Goal: Check status: Check status

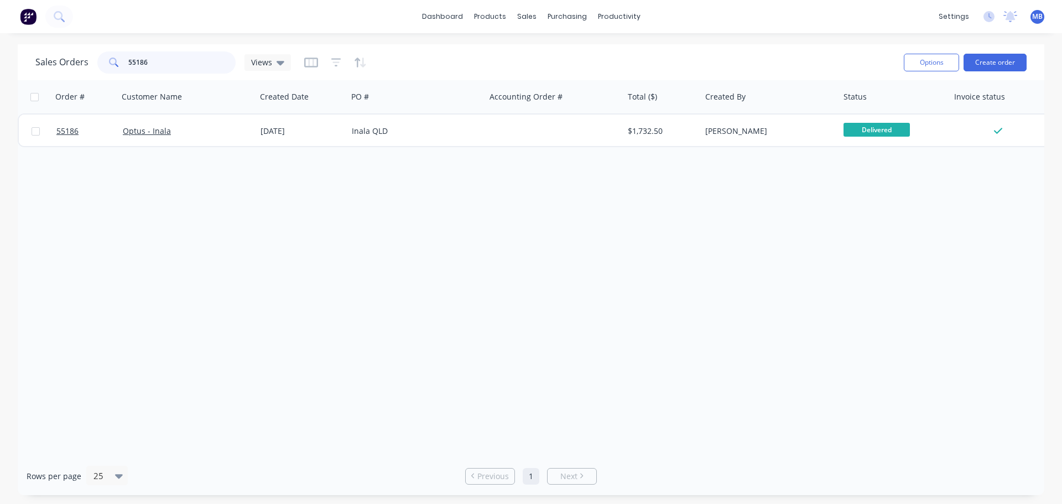
drag, startPoint x: 164, startPoint y: 62, endPoint x: 0, endPoint y: 23, distance: 169.0
click at [0, 31] on div "dashboard products sales purchasing productivity dashboard products Product Cat…" at bounding box center [531, 252] width 1062 height 504
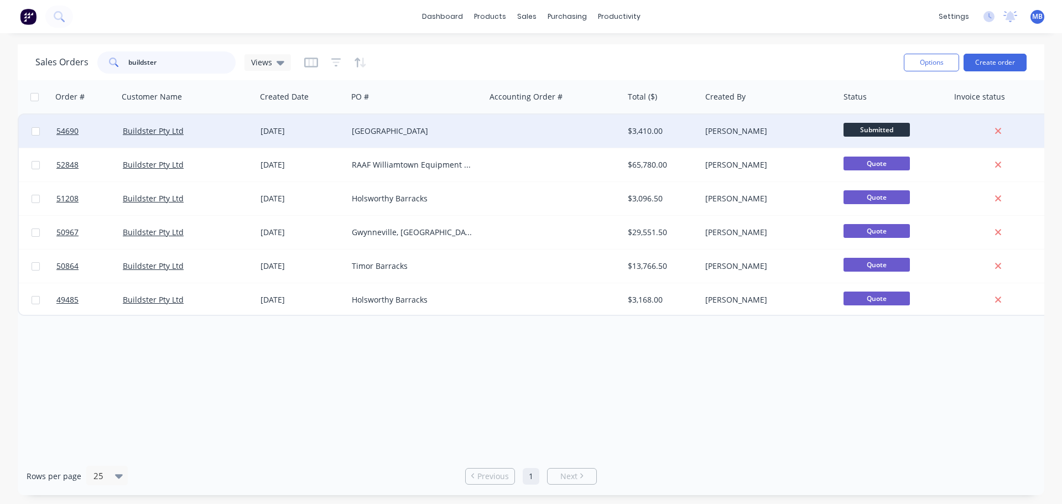
type input "buildster"
click at [625, 132] on div "$3,410.00" at bounding box center [661, 130] width 77 height 33
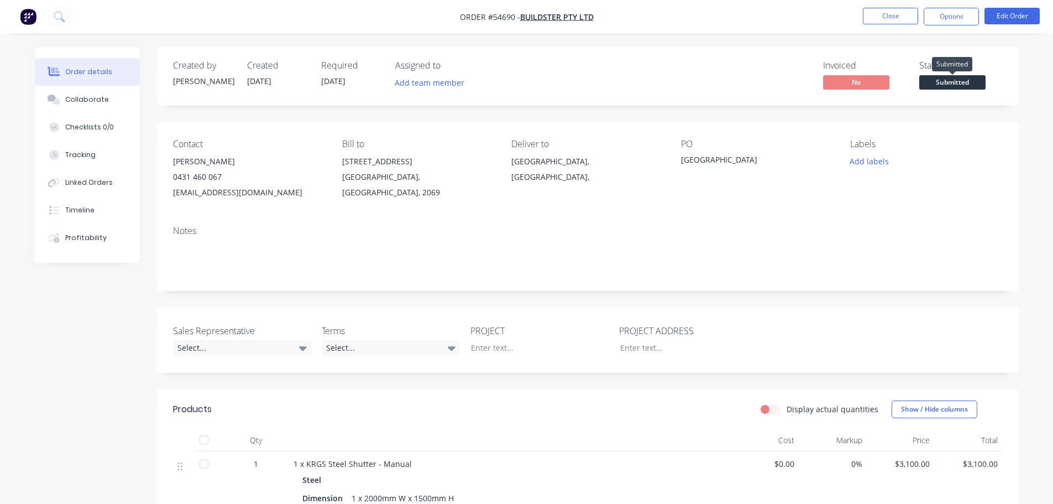
click at [941, 79] on span "Submitted" at bounding box center [953, 82] width 66 height 14
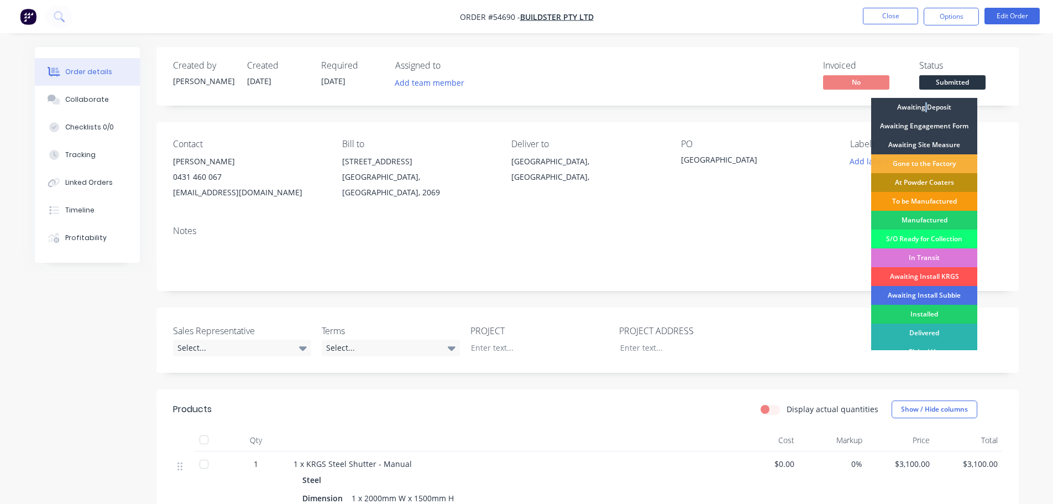
click at [926, 106] on div "Awaiting Deposit" at bounding box center [924, 107] width 106 height 19
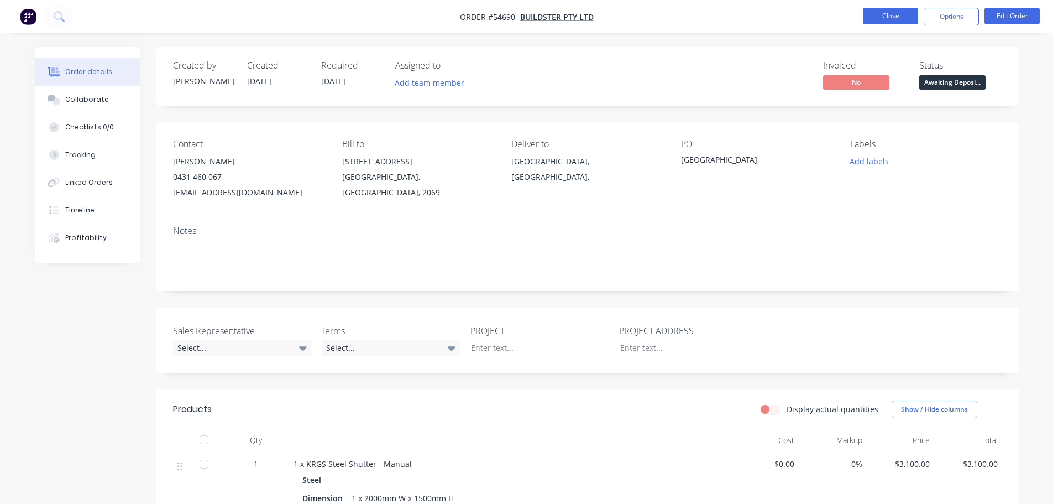
click at [886, 17] on button "Close" at bounding box center [890, 16] width 55 height 17
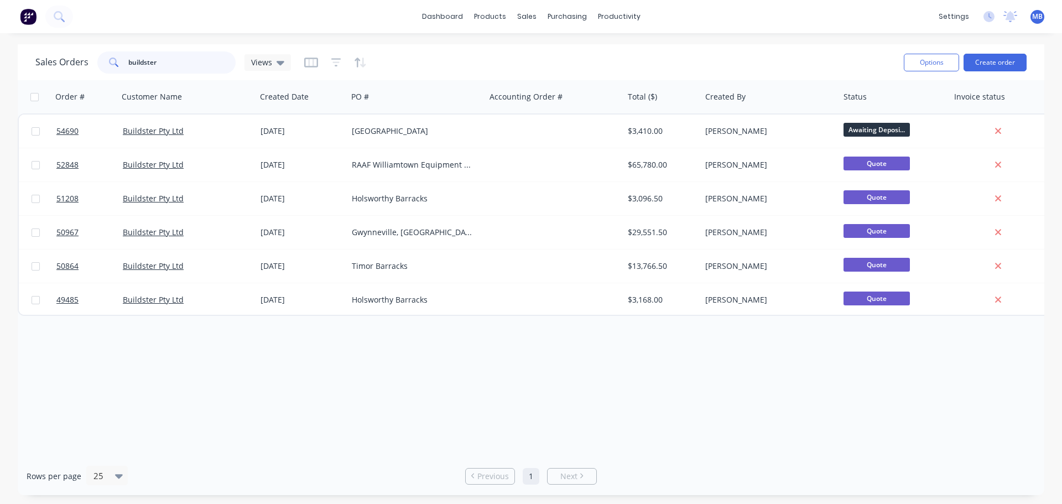
drag, startPoint x: 170, startPoint y: 61, endPoint x: 7, endPoint y: 34, distance: 165.9
click at [59, 49] on div "Sales Orders buildster Views" at bounding box center [464, 62] width 859 height 27
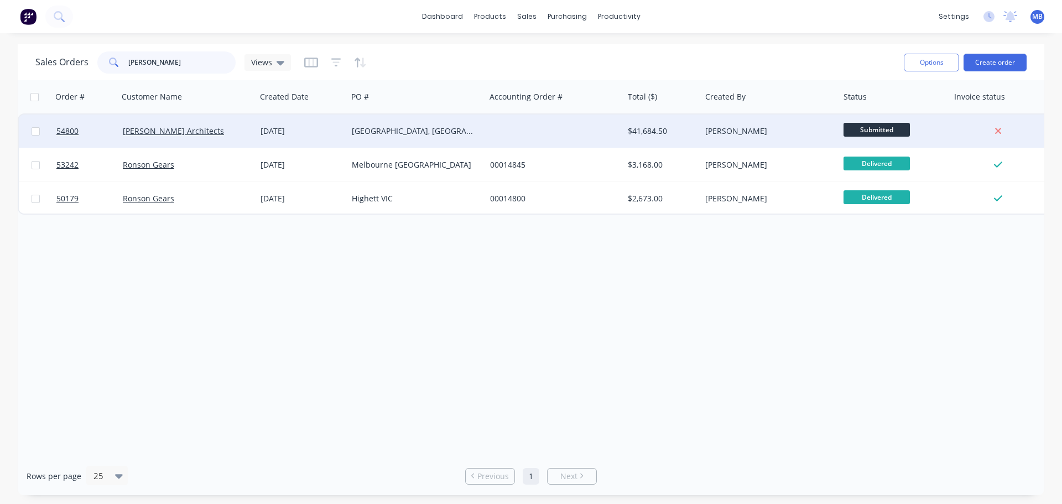
type input "[PERSON_NAME]"
click at [699, 135] on div "$41,684.50" at bounding box center [661, 130] width 77 height 33
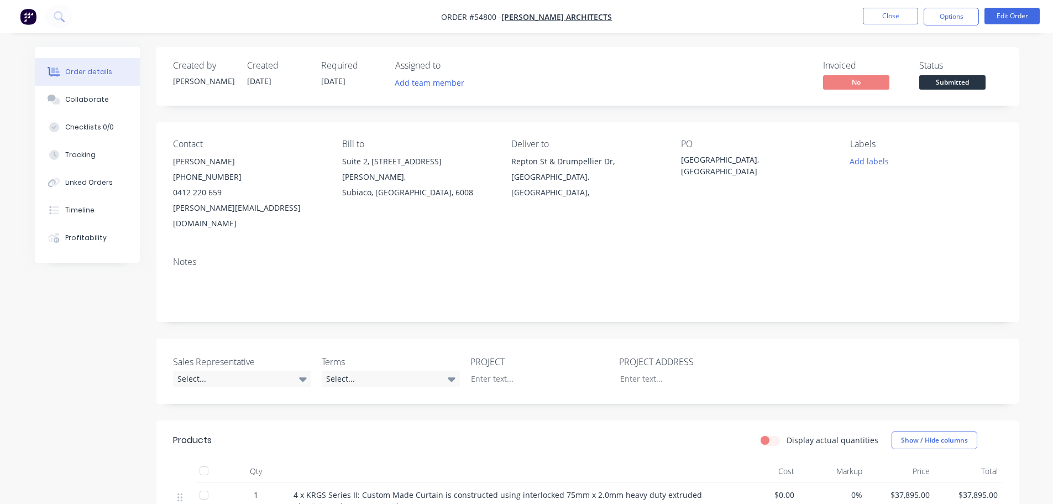
click at [932, 90] on button "Submitted" at bounding box center [953, 83] width 66 height 17
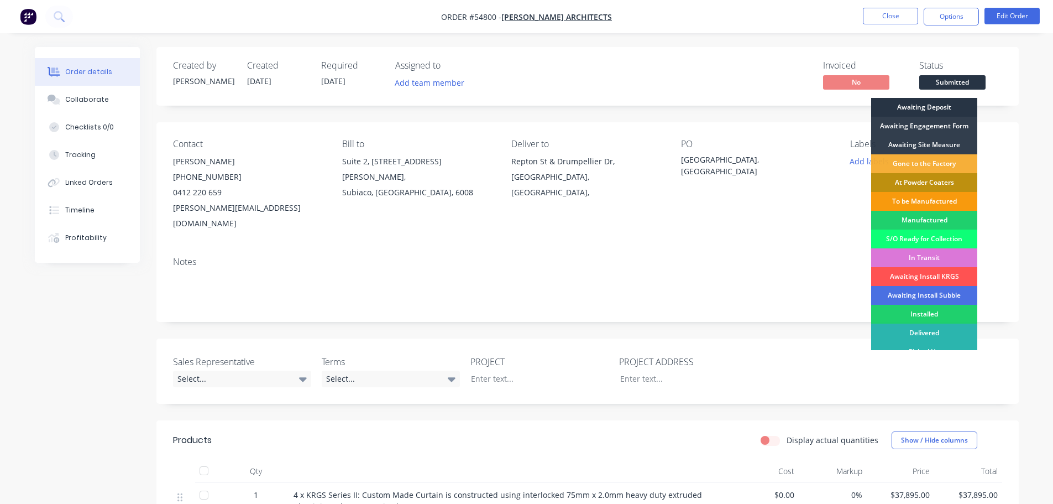
click at [927, 105] on div "Awaiting Deposit" at bounding box center [924, 107] width 106 height 19
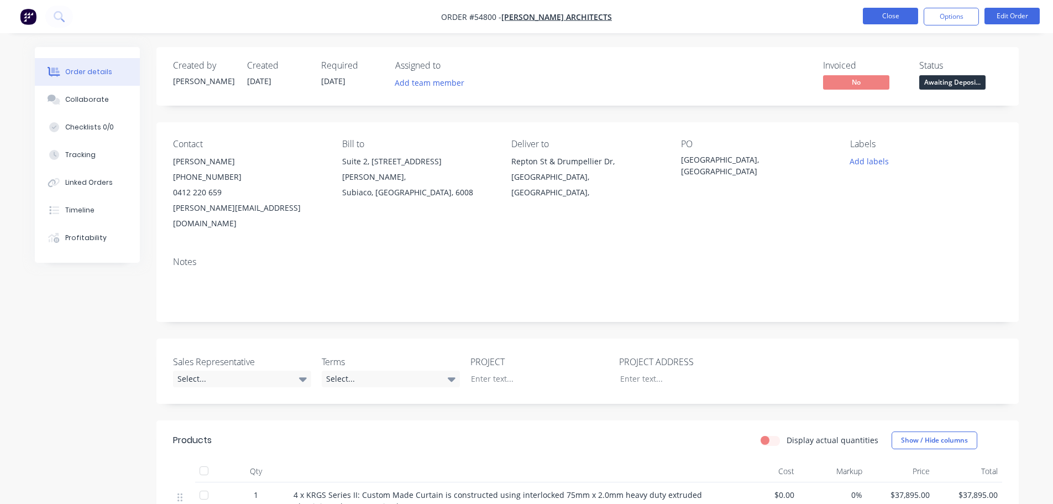
click at [900, 17] on button "Close" at bounding box center [890, 16] width 55 height 17
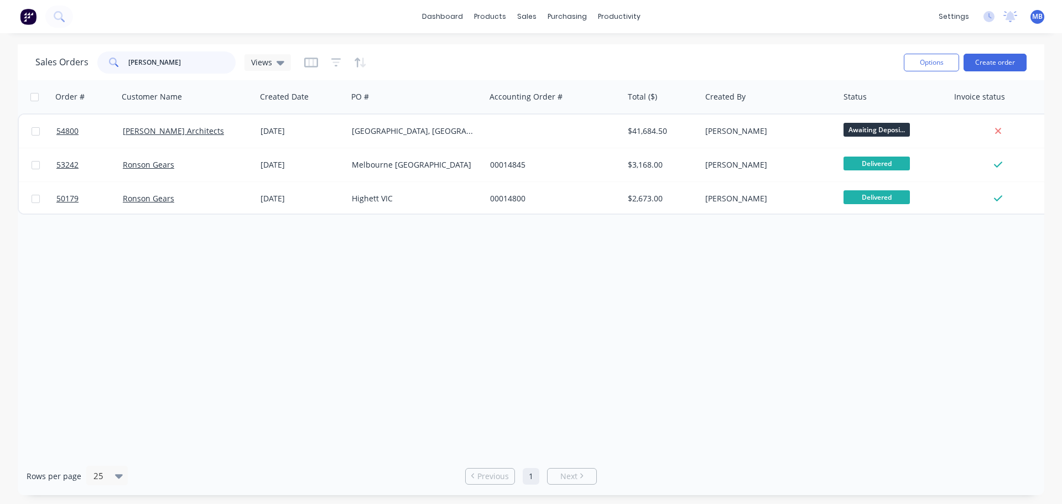
drag, startPoint x: 159, startPoint y: 62, endPoint x: 37, endPoint y: 36, distance: 124.9
click at [75, 40] on div "dashboard products sales purchasing productivity dashboard products Product Cat…" at bounding box center [531, 252] width 1062 height 504
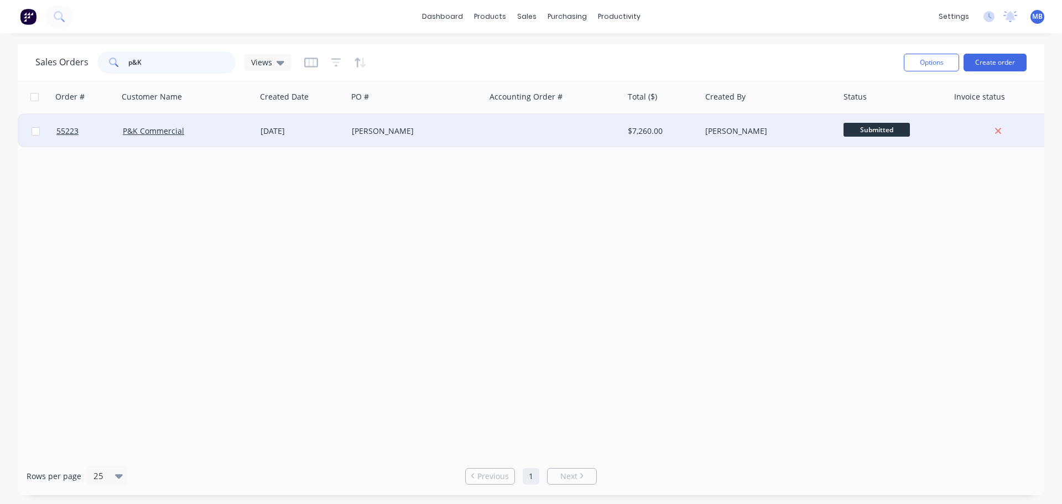
type input "p&K"
click at [612, 129] on div at bounding box center [554, 130] width 138 height 33
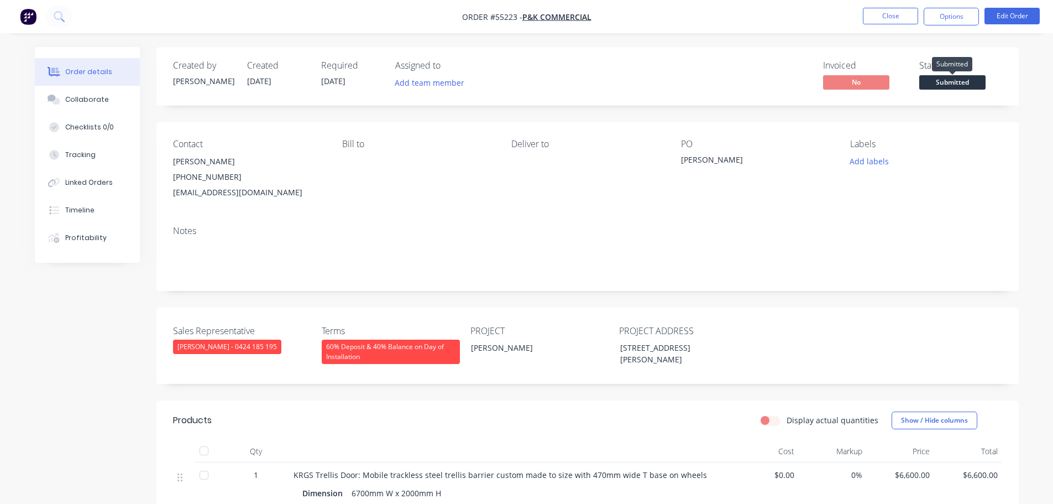
click at [957, 85] on span "Submitted" at bounding box center [953, 82] width 66 height 14
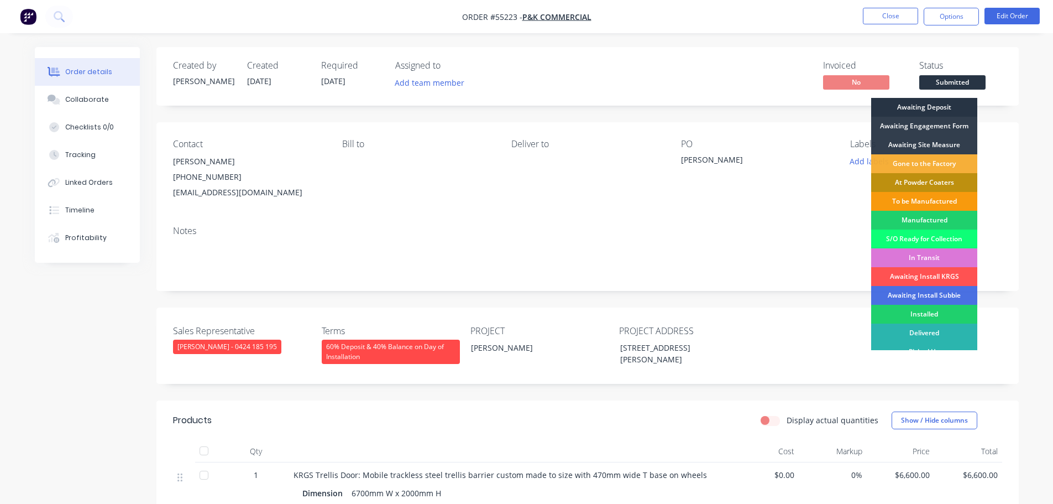
click at [936, 106] on div "Awaiting Deposit" at bounding box center [924, 107] width 106 height 19
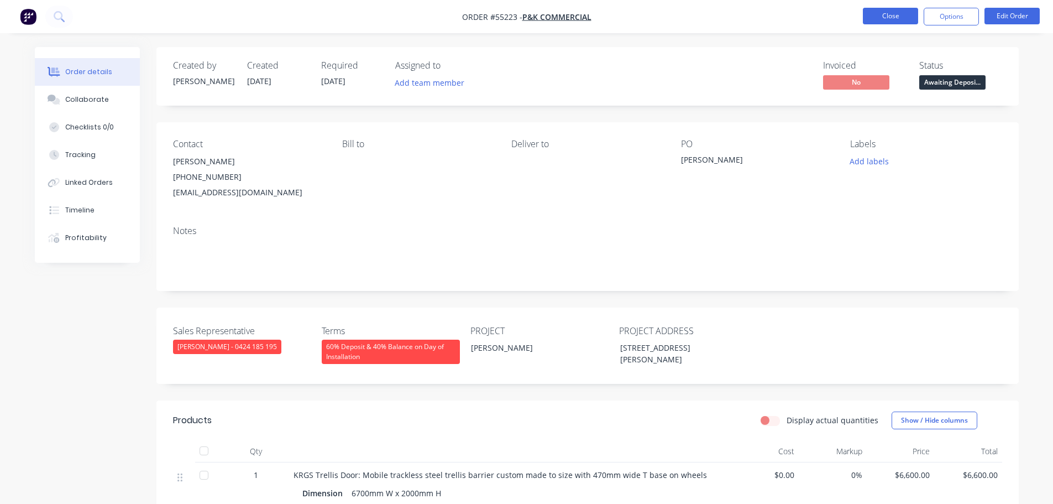
click at [897, 17] on button "Close" at bounding box center [890, 16] width 55 height 17
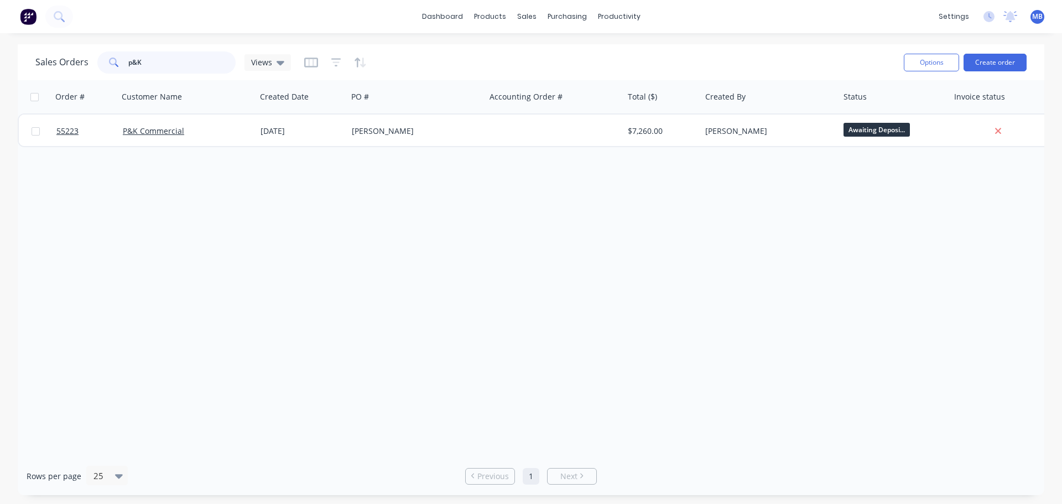
drag, startPoint x: 150, startPoint y: 65, endPoint x: 71, endPoint y: 69, distance: 78.6
click at [108, 60] on div "p&K" at bounding box center [166, 62] width 138 height 22
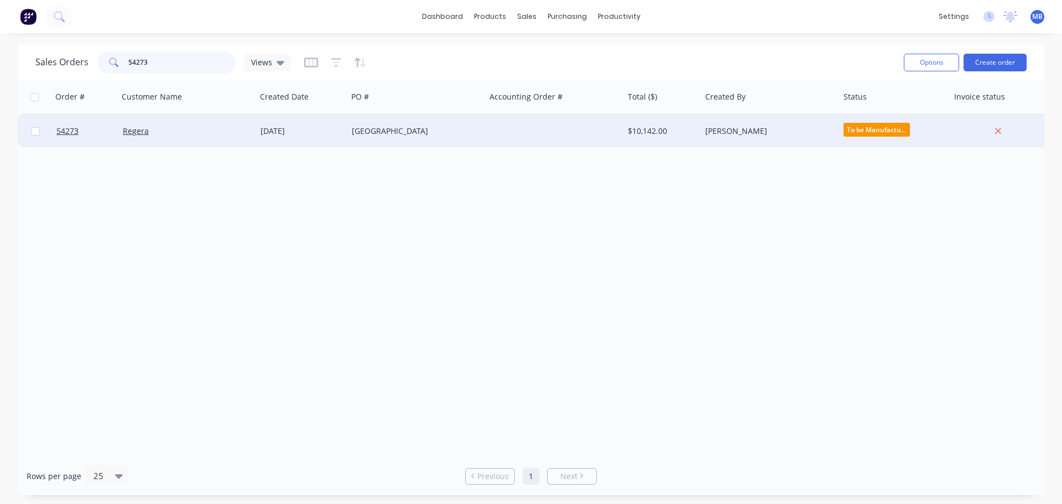
type input "54273"
click at [565, 132] on div at bounding box center [554, 130] width 138 height 33
